Goal: Task Accomplishment & Management: Complete application form

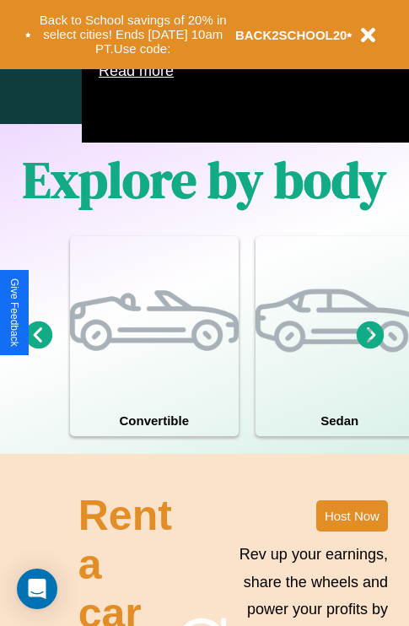
scroll to position [1315, 0]
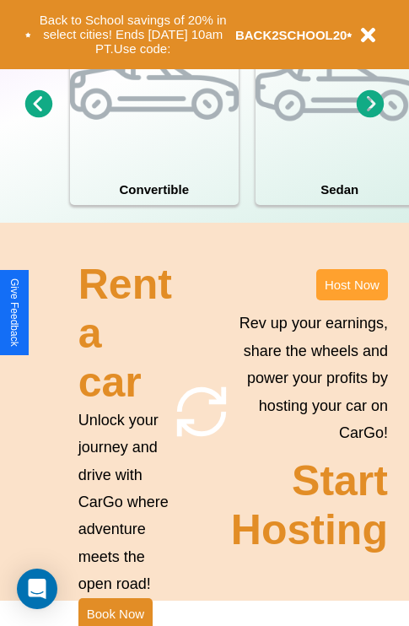
click at [352, 300] on button "Host Now" at bounding box center [352, 284] width 72 height 31
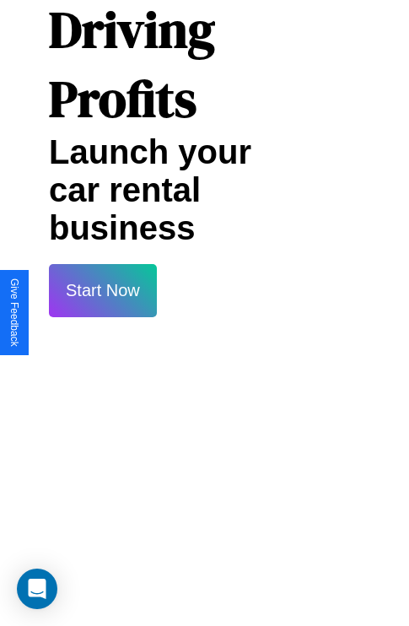
scroll to position [30, 33]
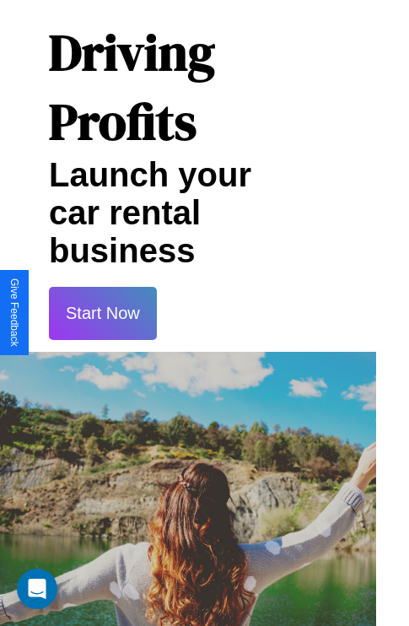
click at [102, 313] on button "Start Now" at bounding box center [103, 313] width 108 height 53
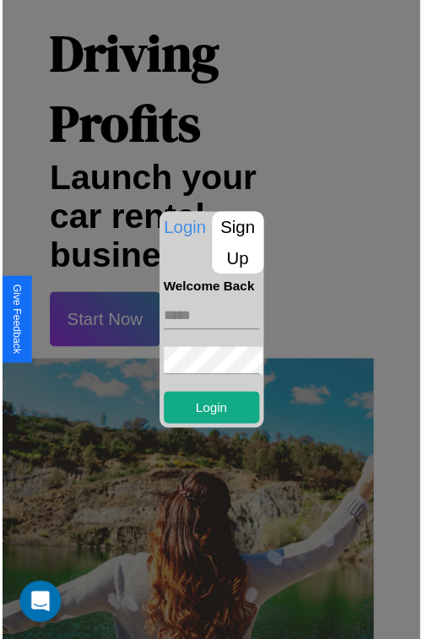
scroll to position [30, 29]
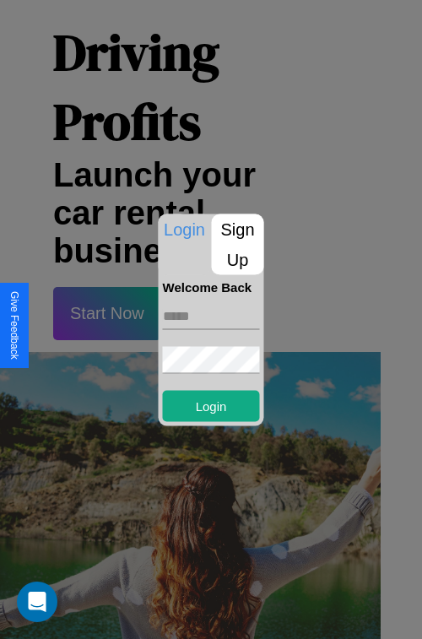
click at [237, 244] on p "Sign Up" at bounding box center [238, 243] width 52 height 61
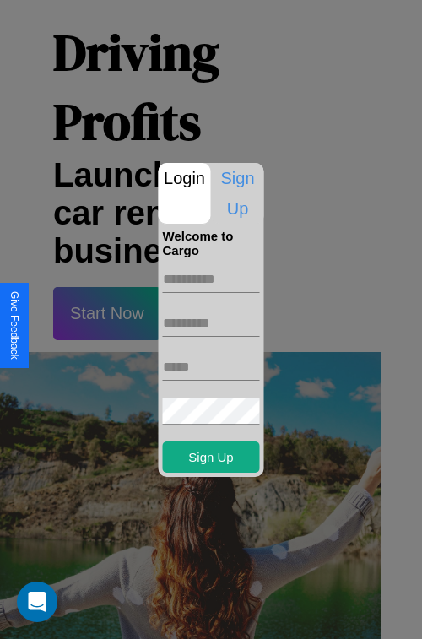
click at [211, 278] on input "text" at bounding box center [211, 279] width 97 height 27
type input "*********"
click at [211, 322] on input "text" at bounding box center [211, 323] width 97 height 27
type input "******"
click at [211, 366] on input "text" at bounding box center [211, 367] width 97 height 27
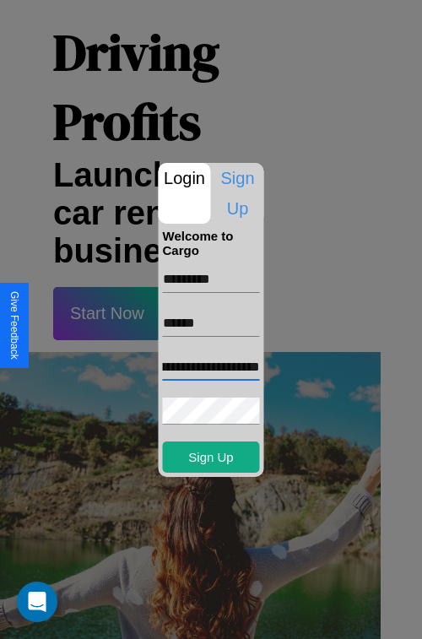
scroll to position [0, 95]
type input "**********"
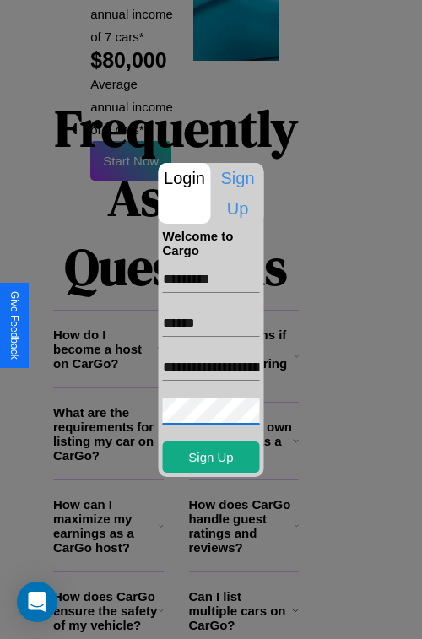
click at [188, 616] on div at bounding box center [211, 319] width 422 height 639
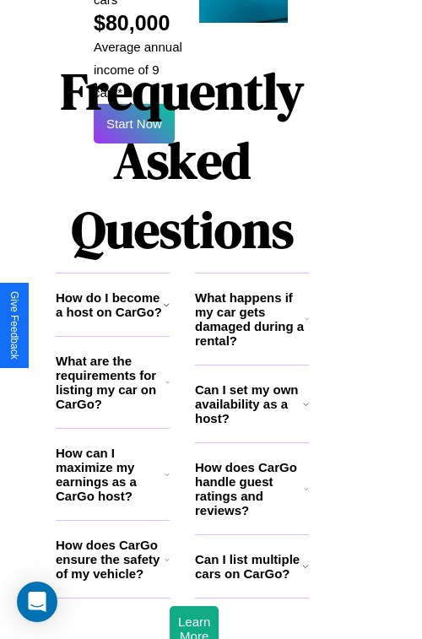
scroll to position [24, 29]
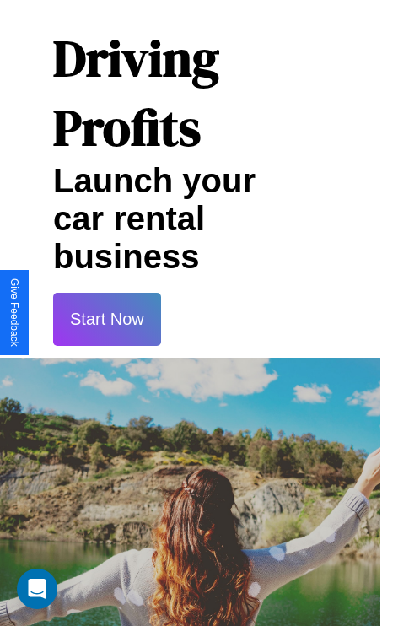
click at [106, 319] on button "Start Now" at bounding box center [107, 319] width 108 height 53
